Goal: Transaction & Acquisition: Purchase product/service

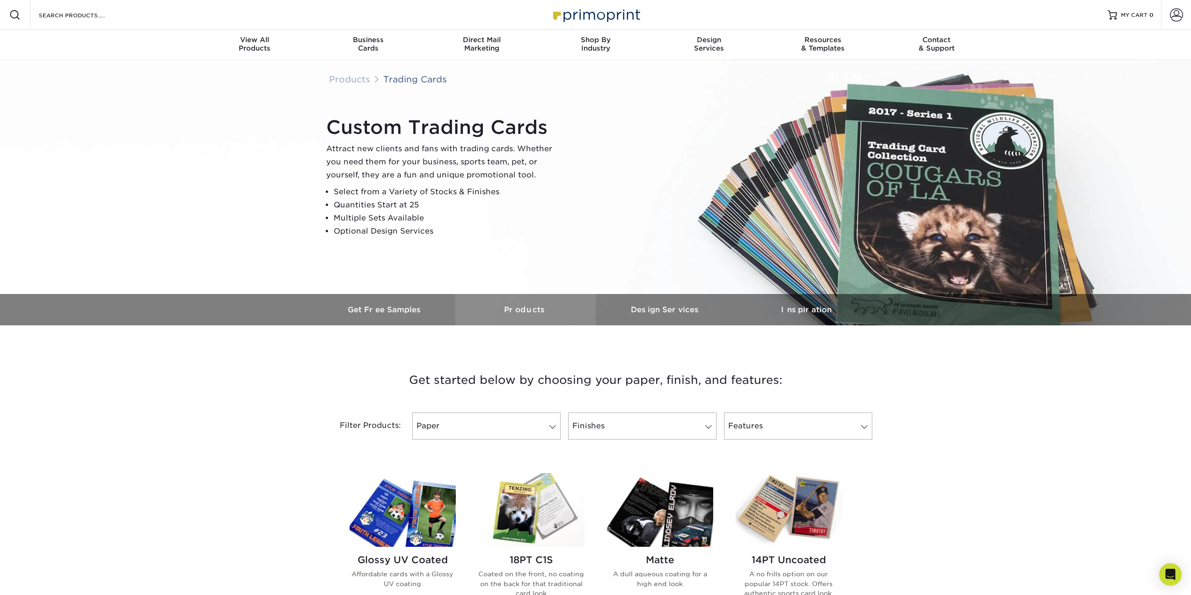
click at [524, 312] on h3 "Products" at bounding box center [525, 309] width 140 height 9
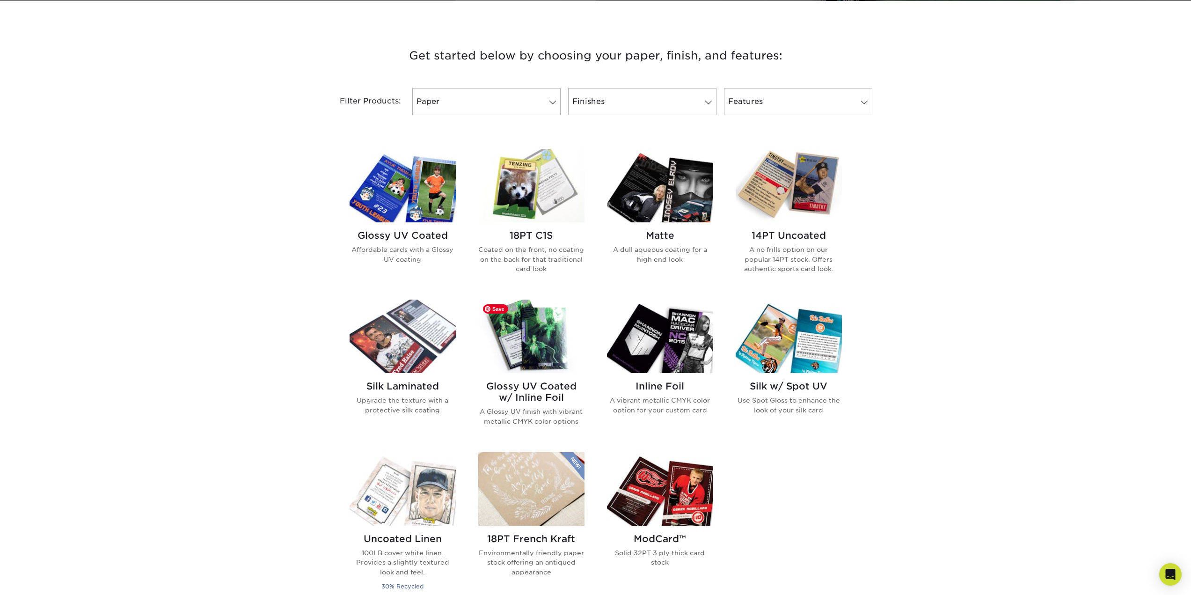
scroll to position [325, 0]
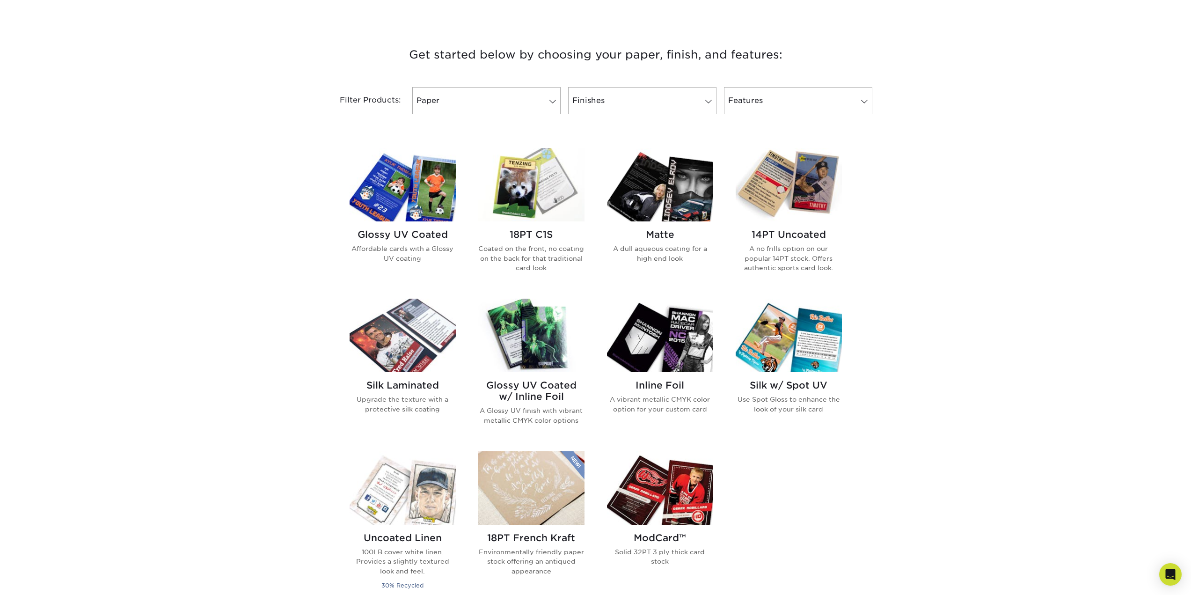
click at [822, 265] on p "A no frills option on our popular 14PT stock. Offers authentic sports card look." at bounding box center [789, 258] width 106 height 29
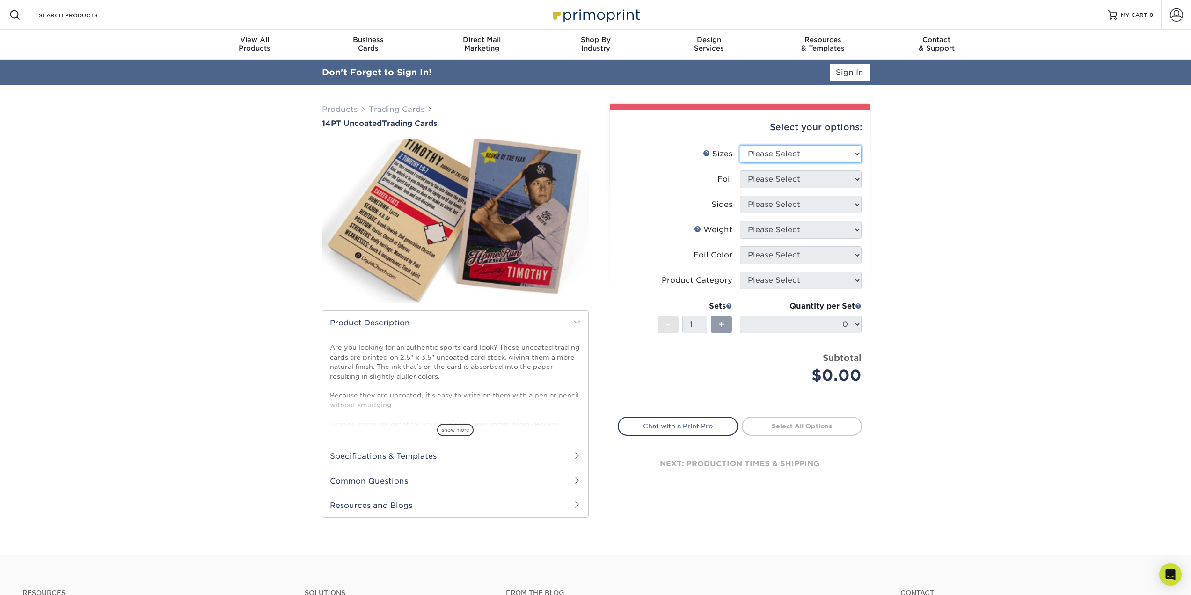
click at [787, 155] on select "Please Select 2.5" x 3.5"" at bounding box center [801, 154] width 122 height 18
select select "2.50x3.50"
click at [740, 145] on select "Please Select 2.5" x 3.5"" at bounding box center [801, 154] width 122 height 18
click at [801, 181] on select "Please Select Yes No" at bounding box center [801, 179] width 122 height 18
click at [864, 193] on div "Select your options: Sizes Help Sizes Please Select 2.5" x 3.5" Foil Please Sel…" at bounding box center [739, 304] width 259 height 390
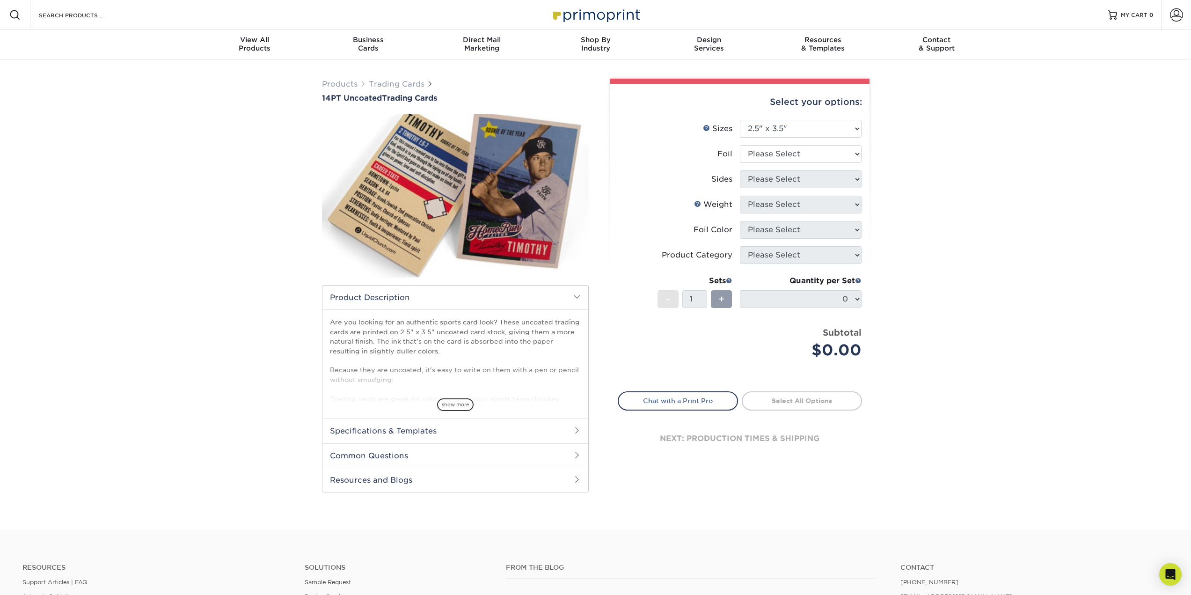
click at [808, 189] on li "Sides Please Select Print Both Sides Print Both Sides - Foil Both Sides Print B…" at bounding box center [739, 182] width 243 height 25
click at [804, 157] on select "Please Select Yes No" at bounding box center [801, 154] width 122 height 18
select select "0"
click at [740, 145] on select "Please Select Yes No" at bounding box center [801, 154] width 122 height 18
click at [791, 179] on select "Please Select Print Both Sides Print Front Only" at bounding box center [801, 179] width 122 height 18
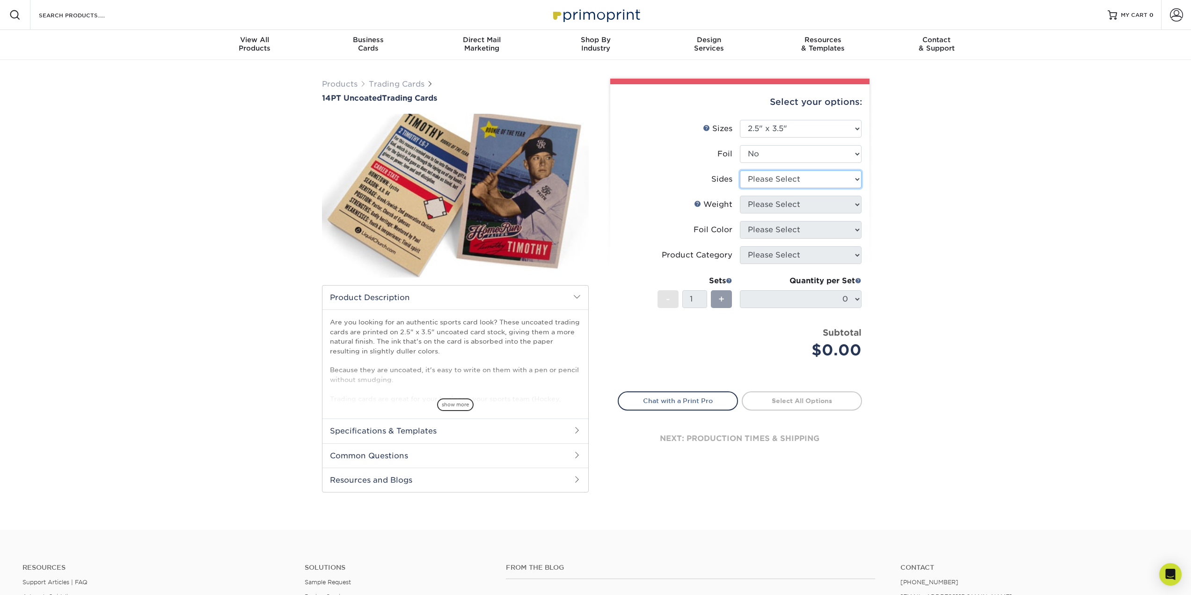
select select "13abbda7-1d64-4f25-8bb2-c179b224825d"
click at [740, 170] on select "Please Select Print Both Sides Print Front Only" at bounding box center [801, 179] width 122 height 18
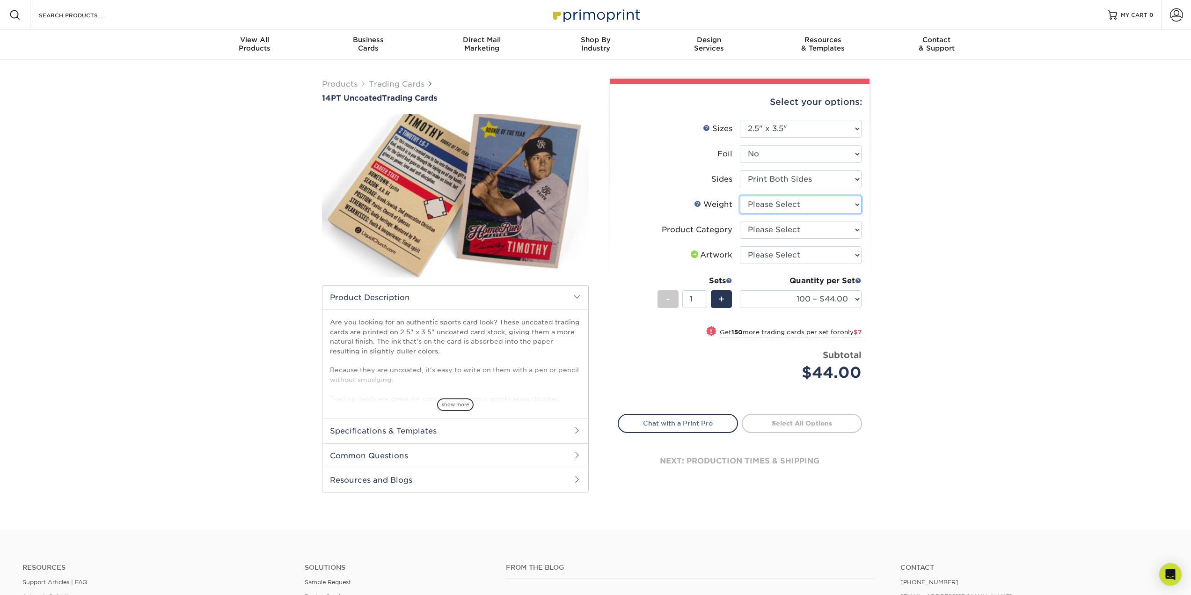
click at [832, 204] on select "Please Select 14PT Uncoated" at bounding box center [801, 205] width 122 height 18
select select "14PT Uncoated"
click at [740, 196] on select "Please Select 14PT Uncoated" at bounding box center [801, 205] width 122 height 18
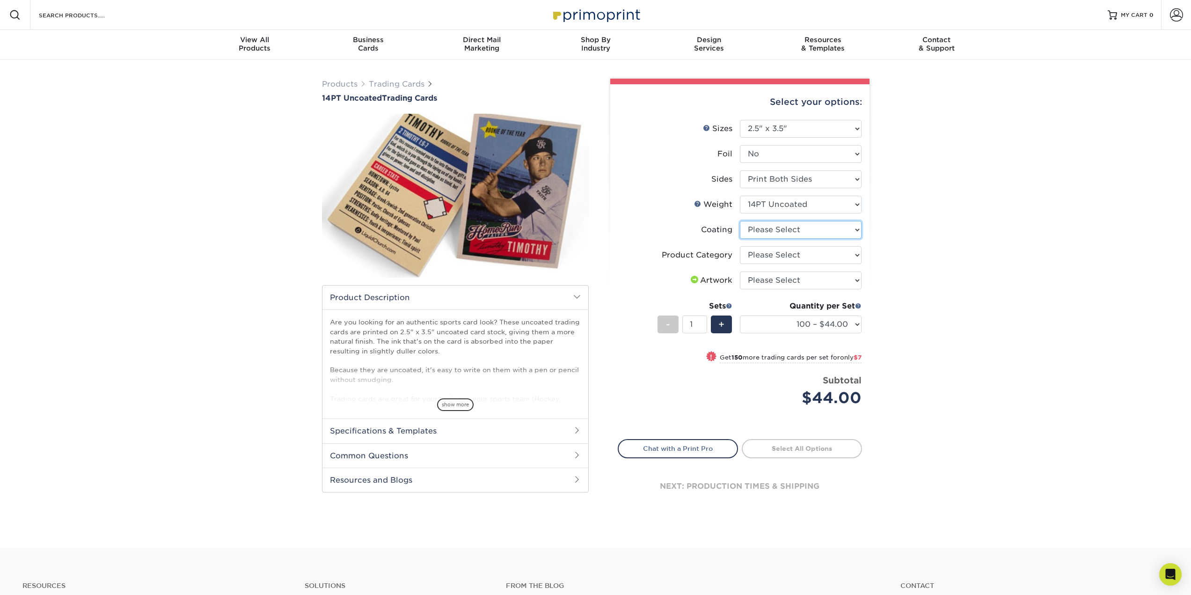
click at [823, 230] on select at bounding box center [801, 230] width 122 height 18
select select "3e7618de-abca-4bda-9f97-8b9129e913d8"
click at [740, 221] on select at bounding box center [801, 230] width 122 height 18
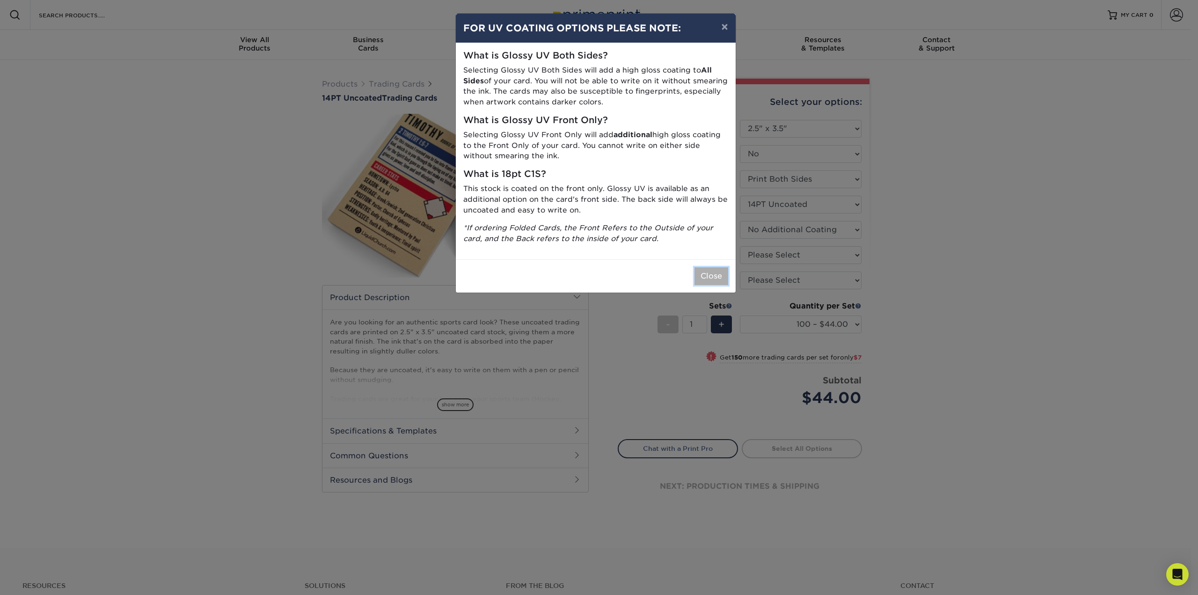
click at [716, 275] on button "Close" at bounding box center [711, 276] width 34 height 18
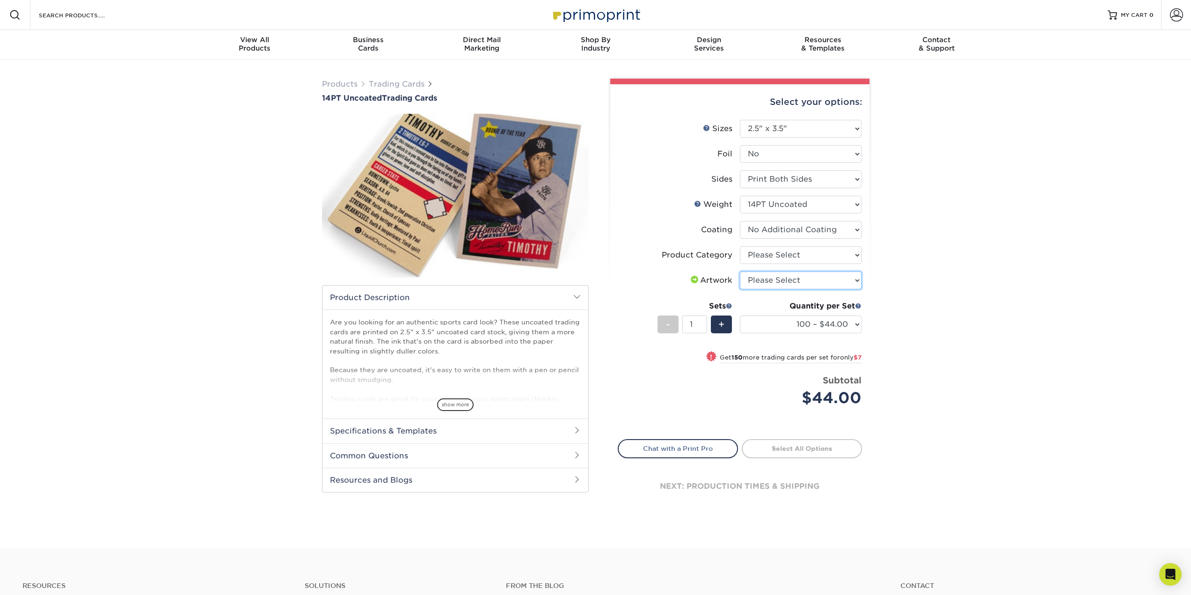
click at [779, 280] on select "Please Select I will upload files I need a design - $100" at bounding box center [801, 280] width 122 height 18
select select "upload"
click at [740, 271] on select "Please Select I will upload files I need a design - $100" at bounding box center [801, 280] width 122 height 18
click at [962, 296] on div "Products Trading Cards 14PT Uncoated Trading Cards show more Templates" at bounding box center [595, 304] width 1191 height 488
